Goal: Information Seeking & Learning: Learn about a topic

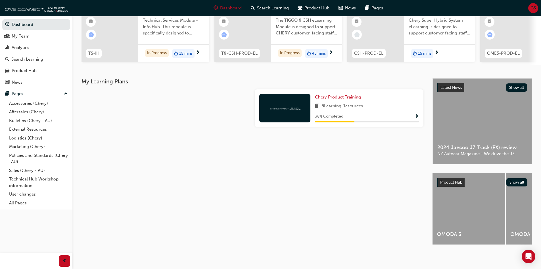
scroll to position [65, 0]
click at [31, 118] on link "Bulletins (Chery - AU)" at bounding box center [38, 120] width 63 height 9
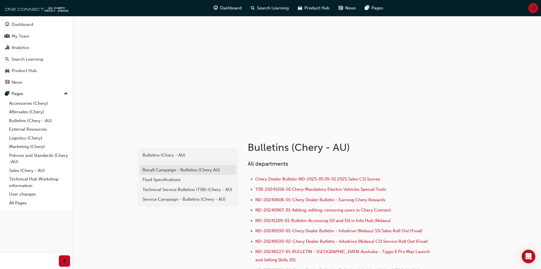
click at [192, 168] on div "Recall Campaign - Bulletins (Chery AU)" at bounding box center [188, 170] width 91 height 7
click at [168, 178] on div "Fluid Specifications" at bounding box center [188, 179] width 91 height 7
